Goal: Task Accomplishment & Management: Use online tool/utility

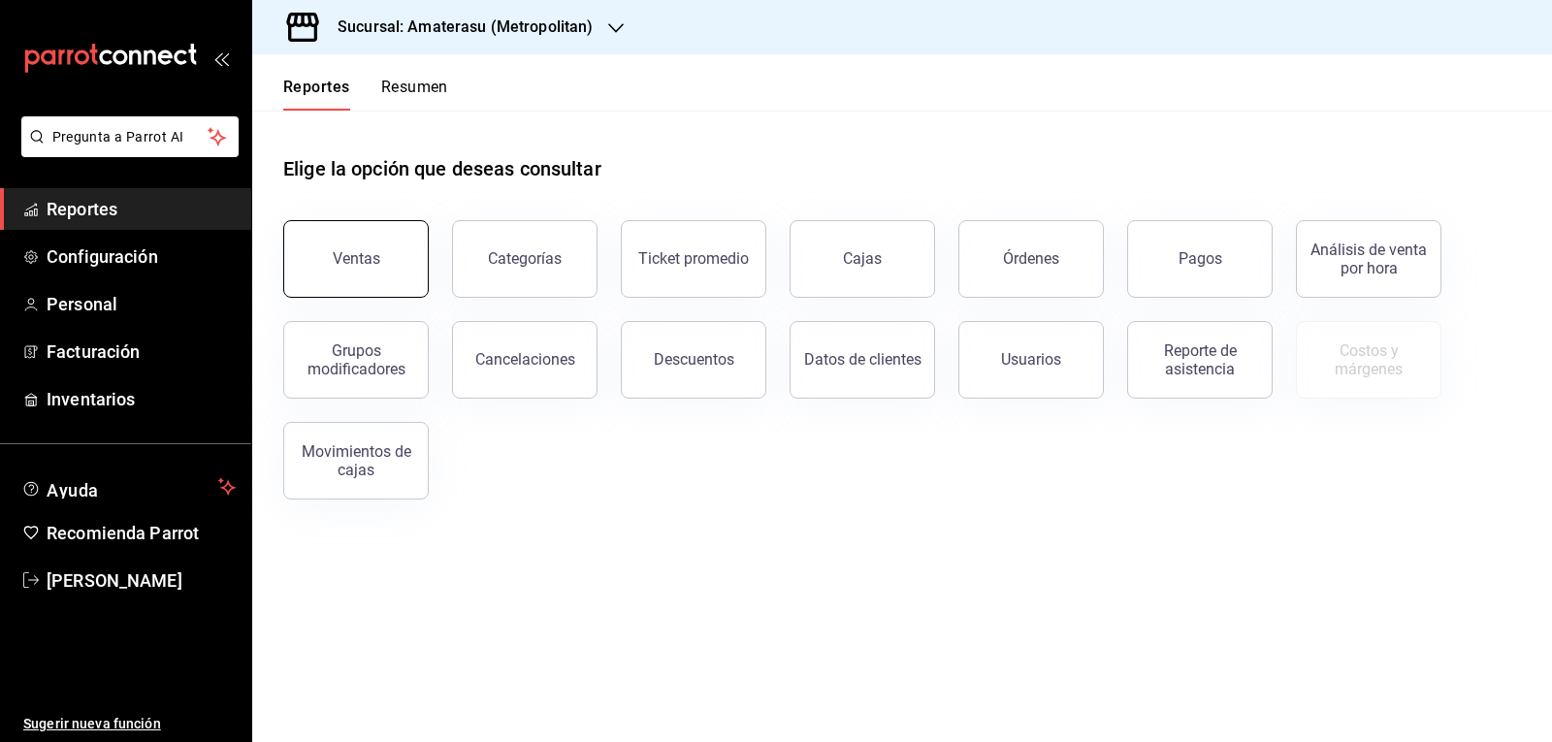
click at [354, 253] on div "Ventas" at bounding box center [357, 258] width 48 height 18
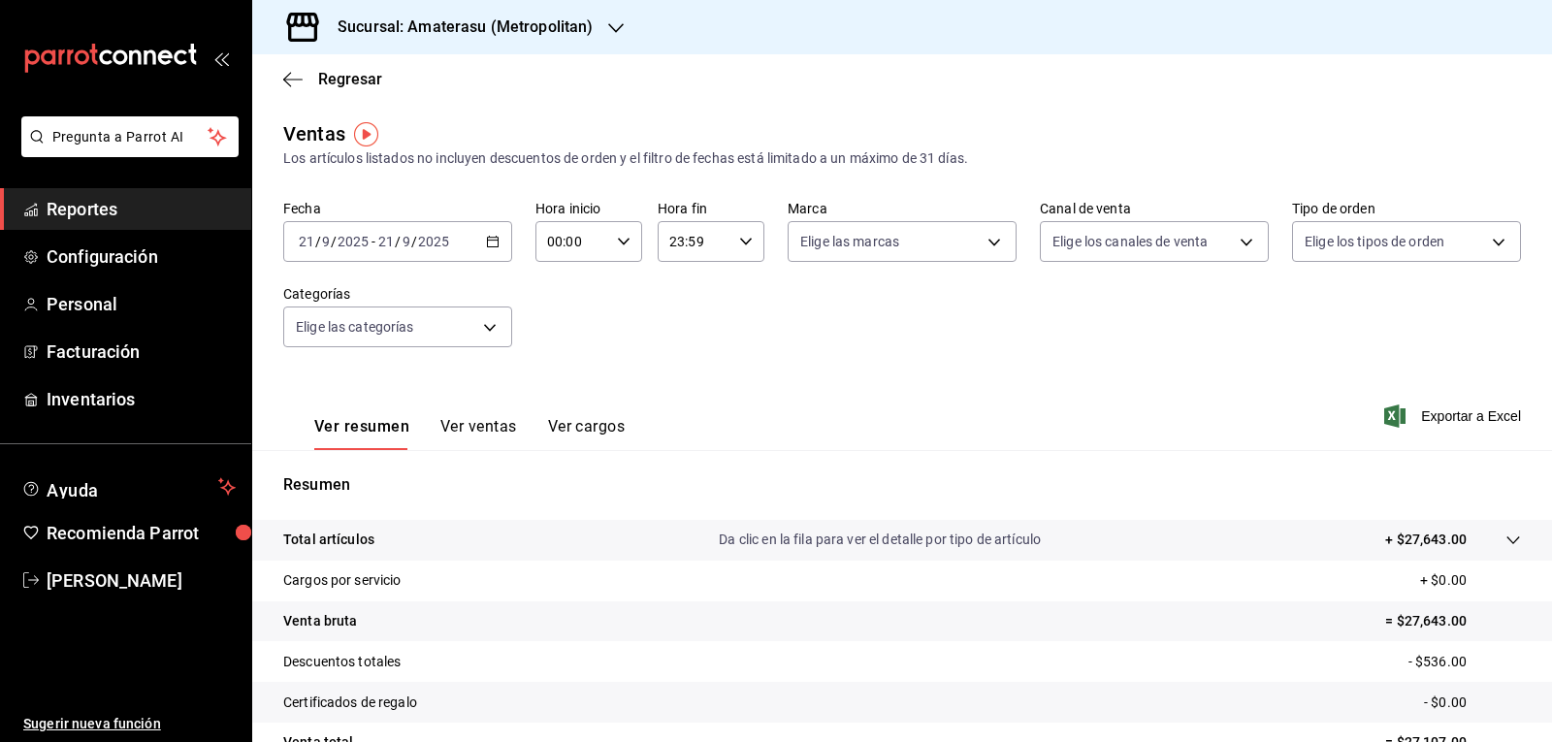
click at [568, 242] on input "00:00" at bounding box center [573, 241] width 74 height 39
click at [563, 337] on span "05" at bounding box center [559, 330] width 22 height 16
type input "05:00"
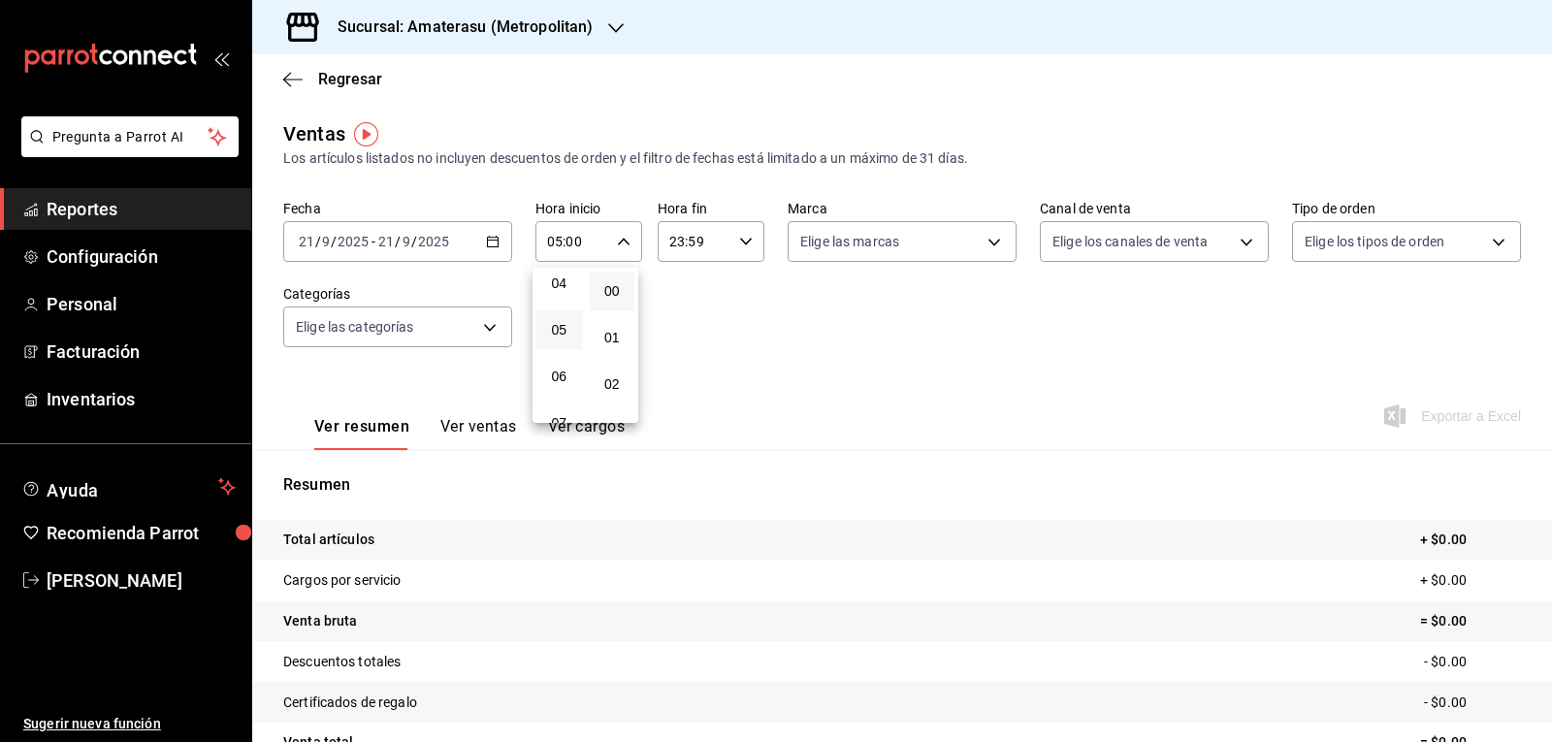
click at [987, 246] on div at bounding box center [776, 371] width 1552 height 742
click at [987, 246] on body "Pregunta a Parrot AI Reportes Configuración Personal Facturación Inventarios Ay…" at bounding box center [776, 371] width 1552 height 742
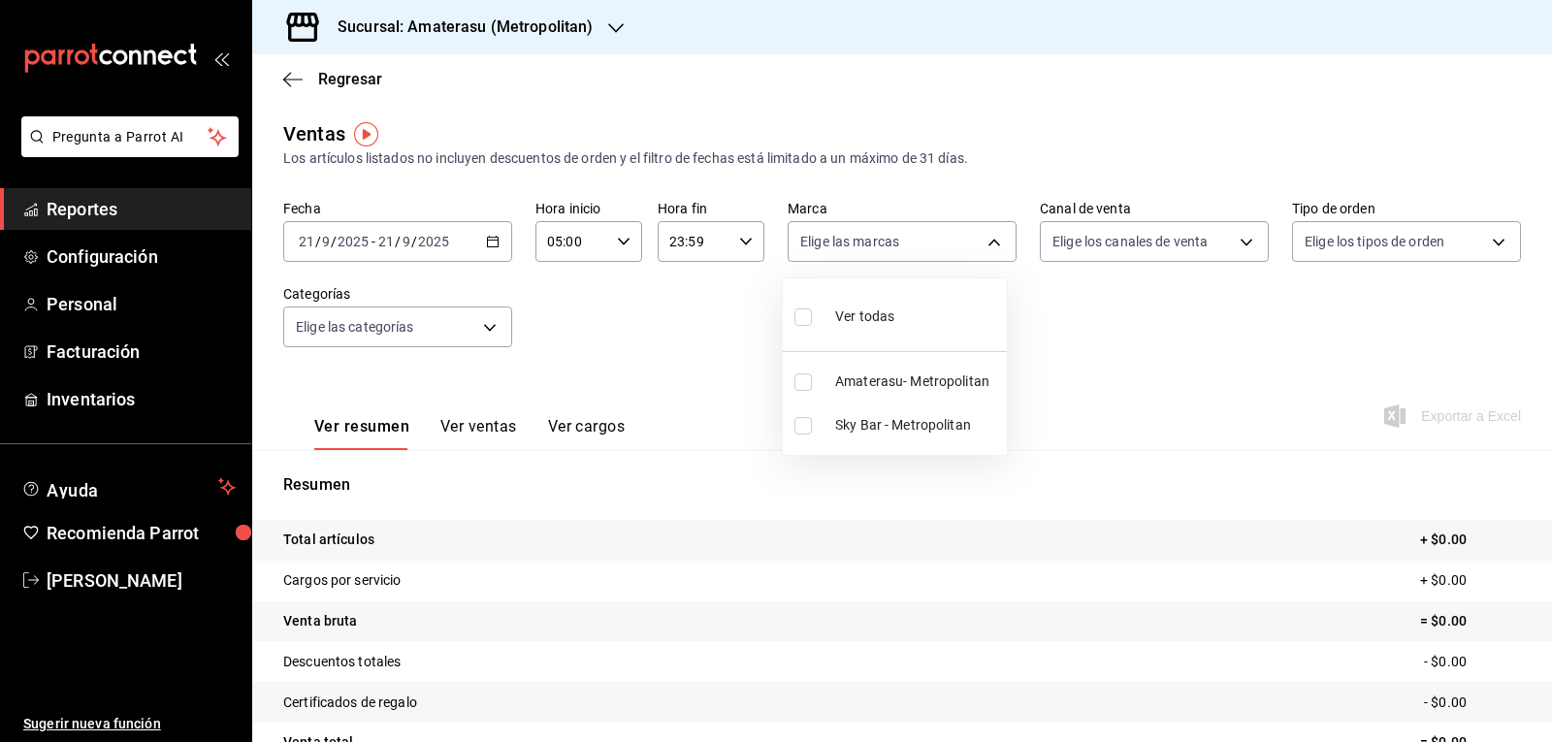
click at [845, 380] on span "Amaterasu- Metropolitan" at bounding box center [917, 382] width 164 height 20
type input "e4cd7fcb-d45b-43ae-a99f-ad4ccfcd9032"
checkbox input "true"
click at [778, 478] on div at bounding box center [776, 371] width 1552 height 742
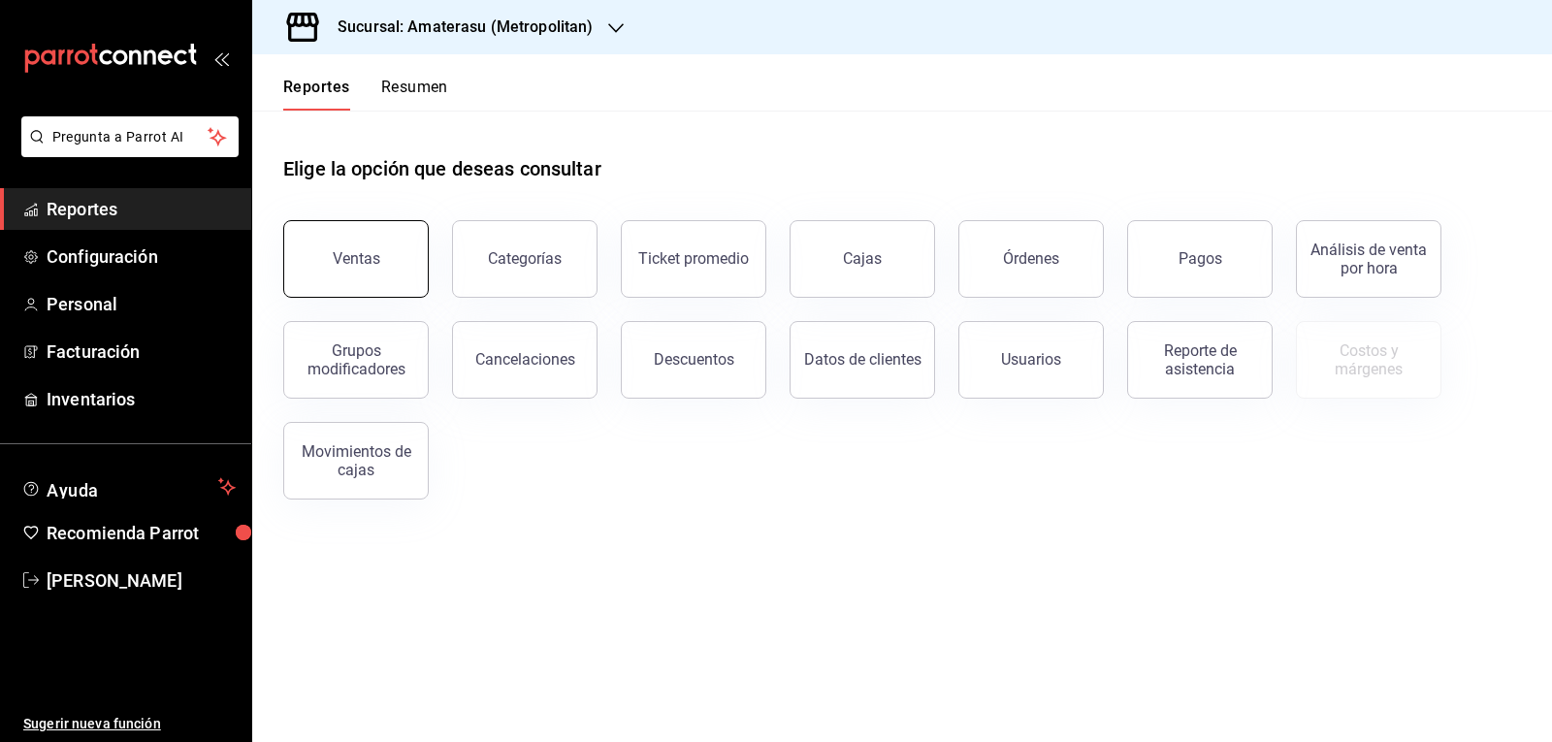
click at [344, 251] on div "Ventas" at bounding box center [357, 258] width 48 height 18
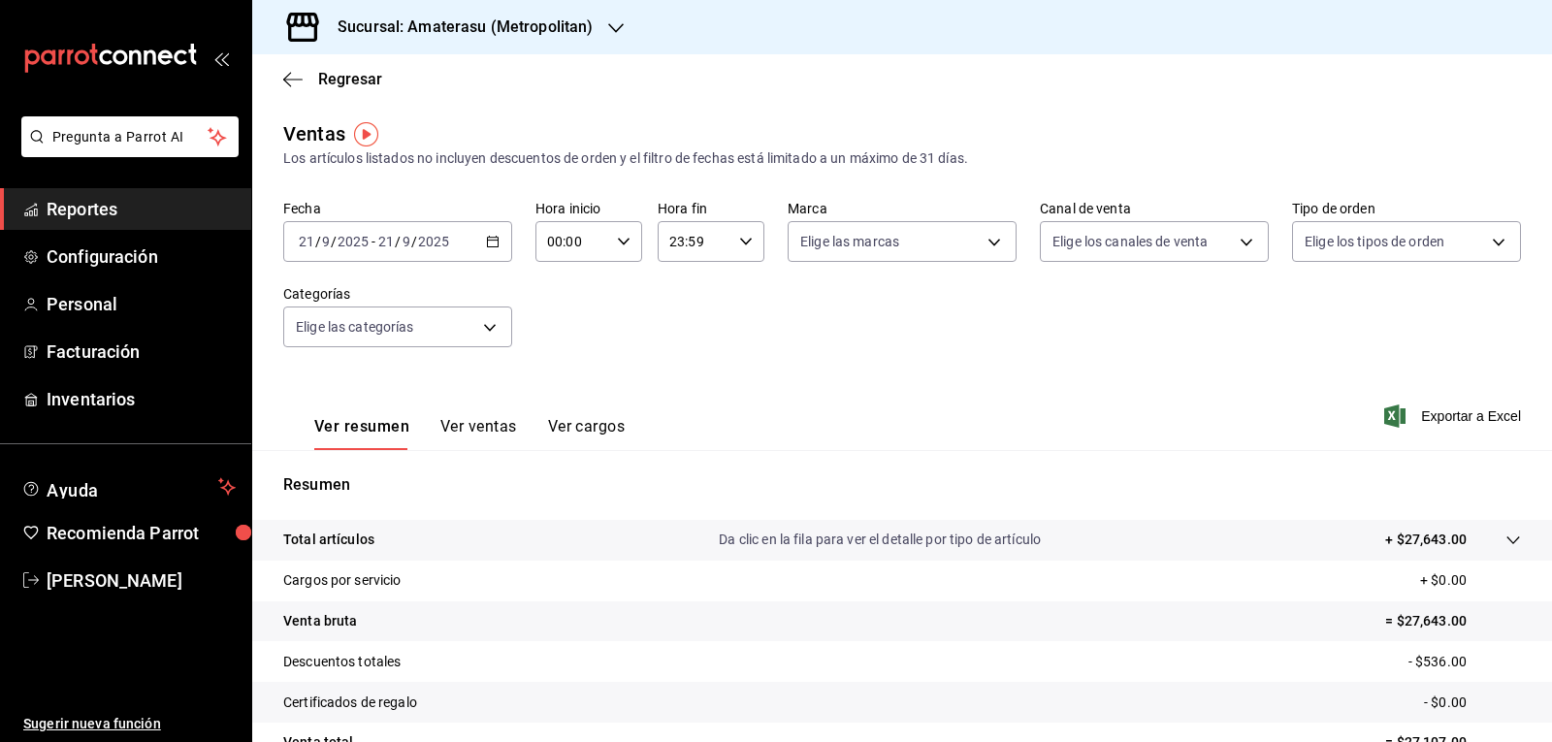
click at [621, 246] on icon "button" at bounding box center [624, 242] width 14 height 14
click at [547, 324] on button "05" at bounding box center [559, 329] width 46 height 39
type input "05:00"
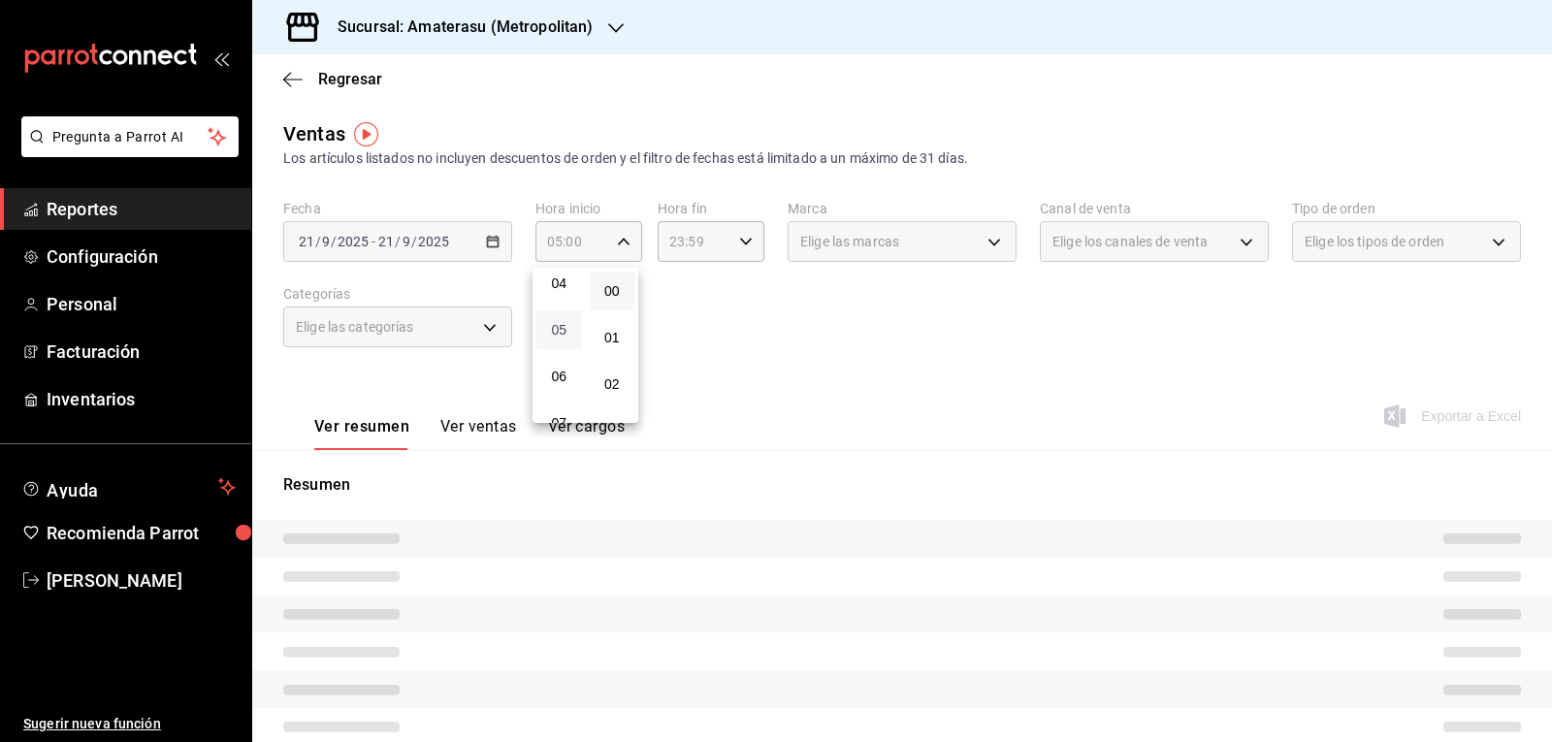
click at [565, 324] on span "05" at bounding box center [559, 330] width 22 height 16
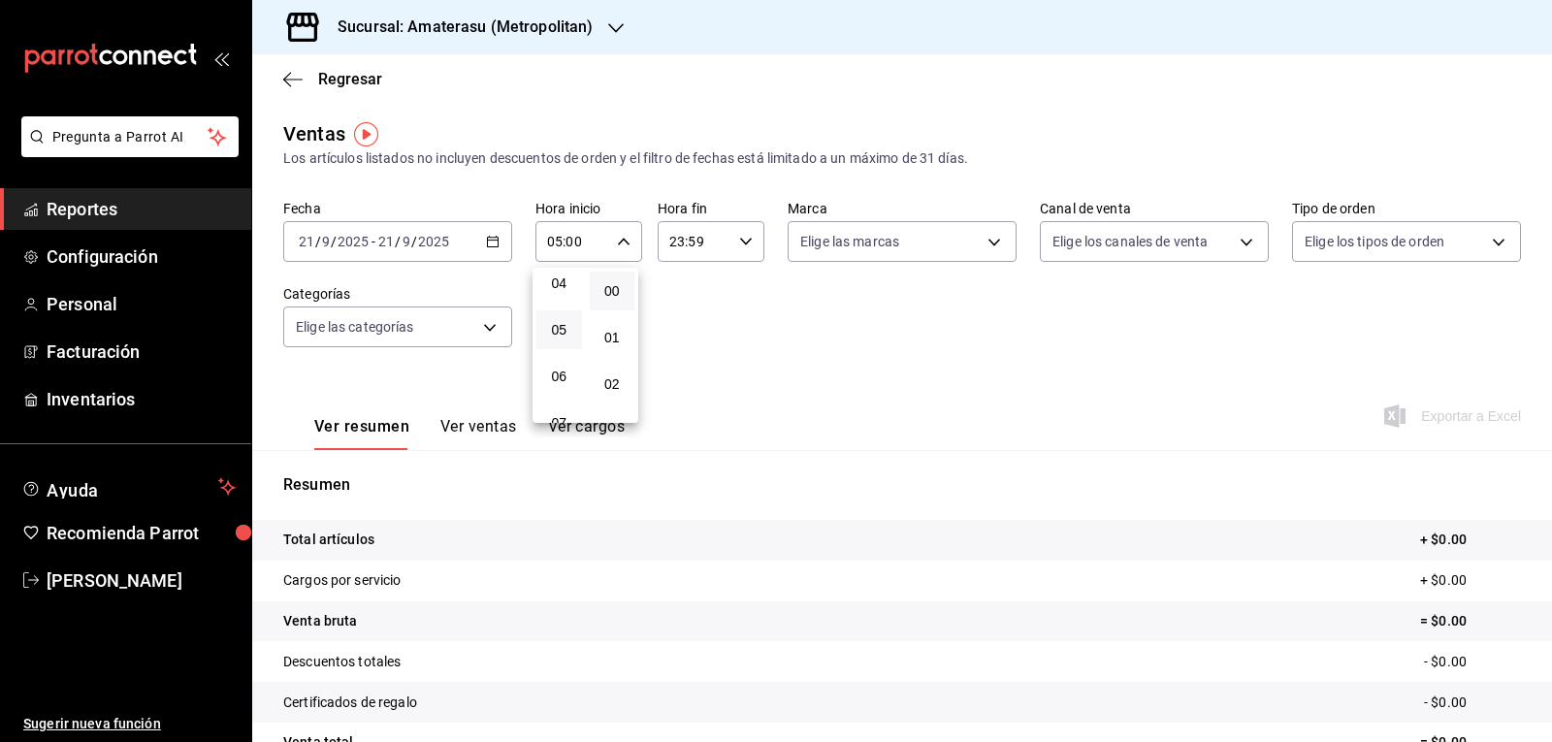
click at [894, 253] on div at bounding box center [776, 371] width 1552 height 742
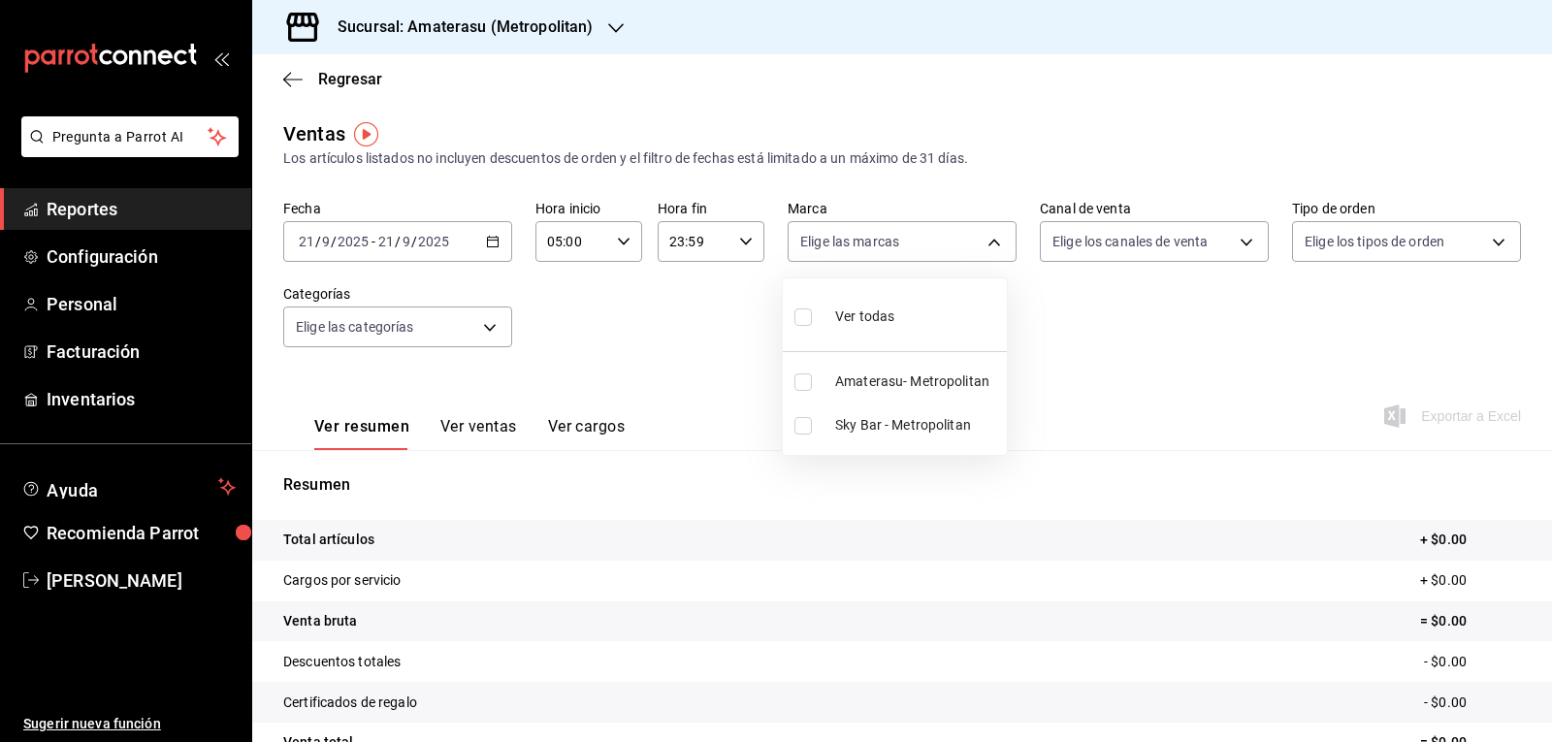
click at [894, 253] on body "Pregunta a Parrot AI Reportes Configuración Personal Facturación Inventarios Ay…" at bounding box center [776, 371] width 1552 height 742
click at [806, 423] on input "checkbox" at bounding box center [803, 425] width 17 height 17
checkbox input "true"
type input "f3afaab8-8c3d-4e49-a299-af9bdf6027b2"
